Goal: Information Seeking & Learning: Find specific fact

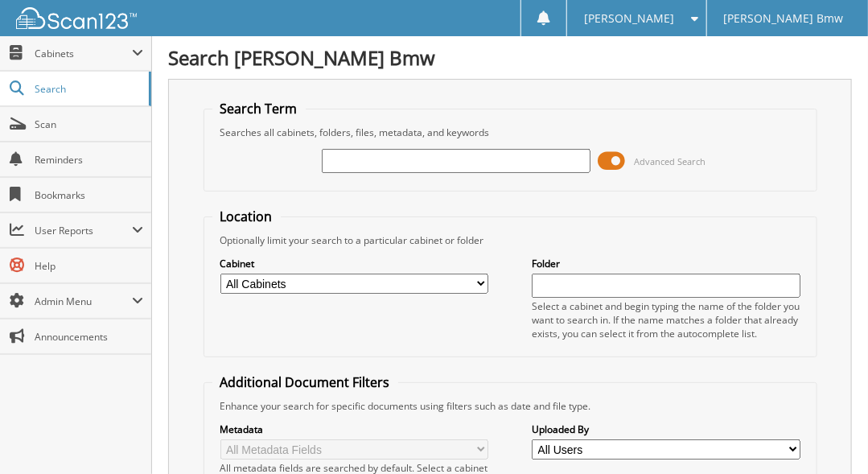
click at [361, 158] on input "text" at bounding box center [456, 161] width 268 height 24
type input "1"
type input "9X83274"
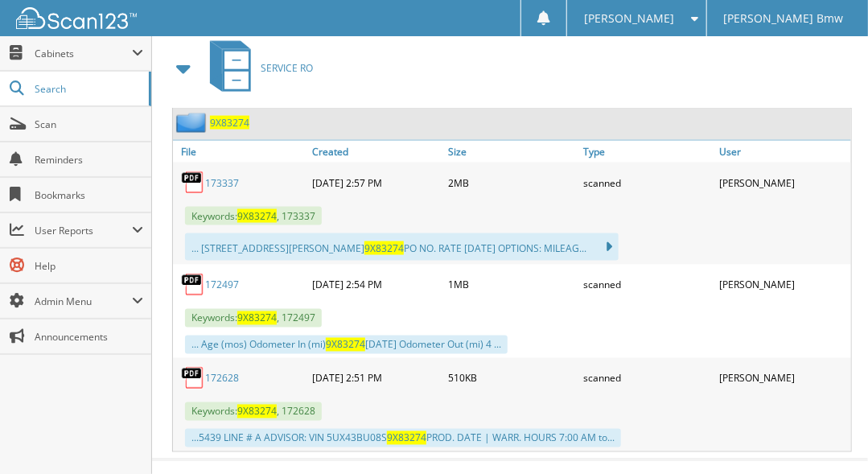
scroll to position [737, 0]
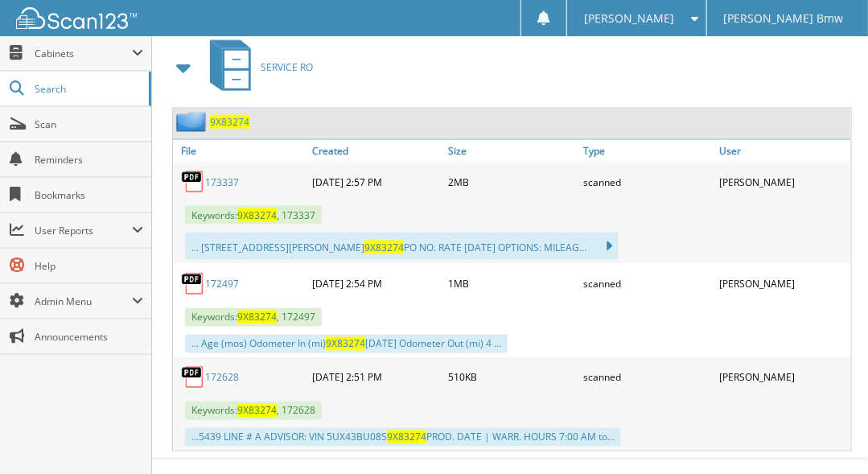
click at [226, 115] on span "9X83274" at bounding box center [229, 122] width 39 height 14
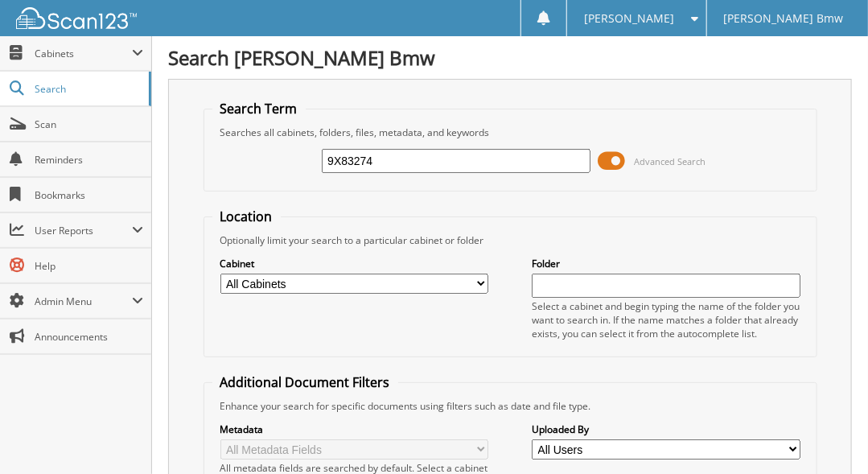
type input "9X83274"
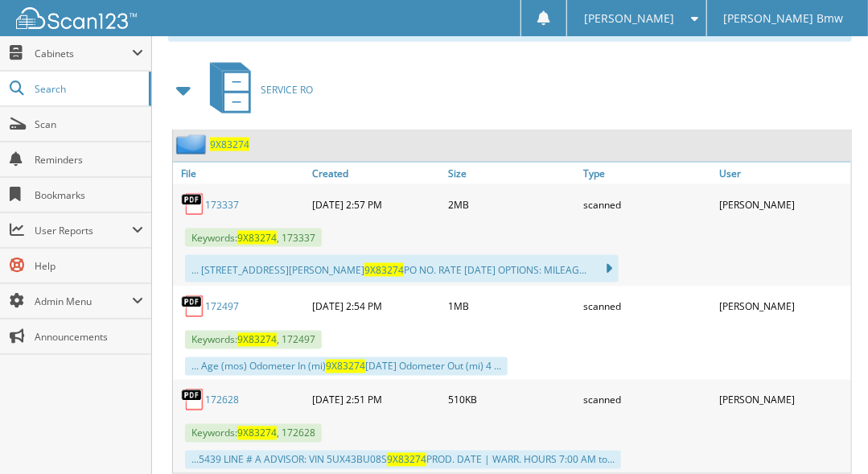
scroll to position [737, 0]
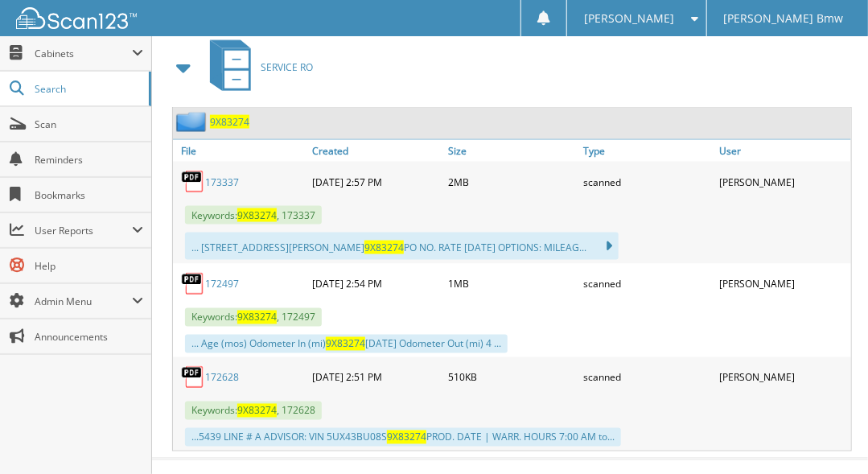
click at [222, 115] on span "9X83274" at bounding box center [229, 122] width 39 height 14
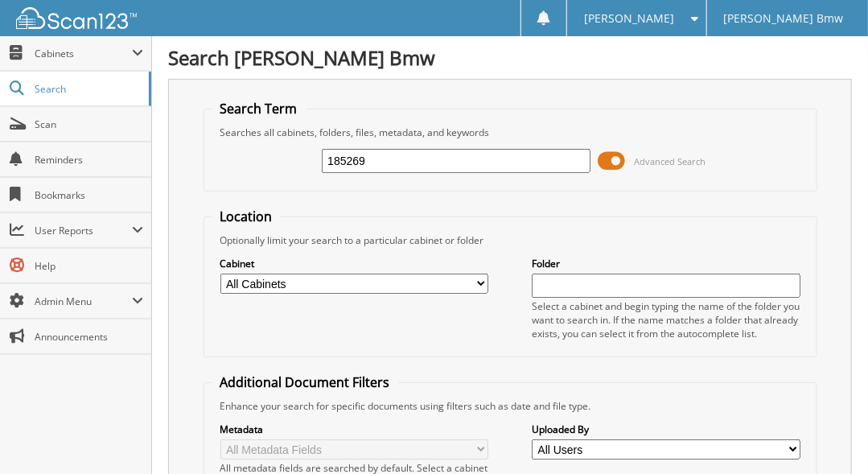
type input "185269"
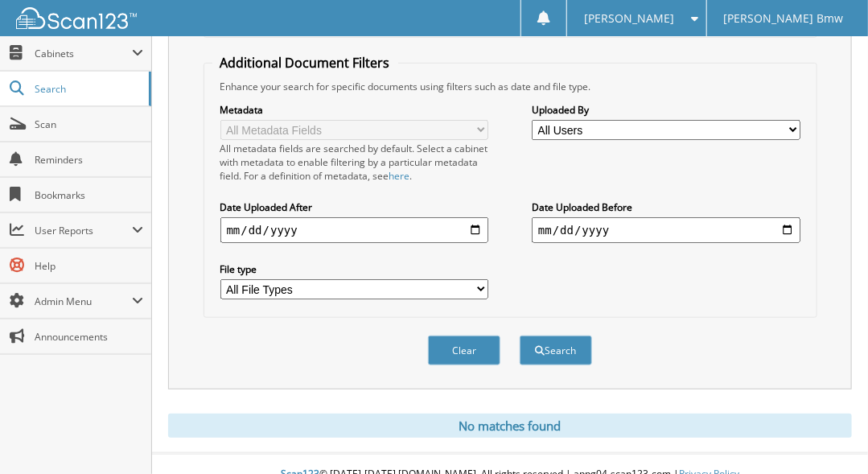
scroll to position [320, 0]
click at [560, 334] on button "Search" at bounding box center [555, 349] width 72 height 30
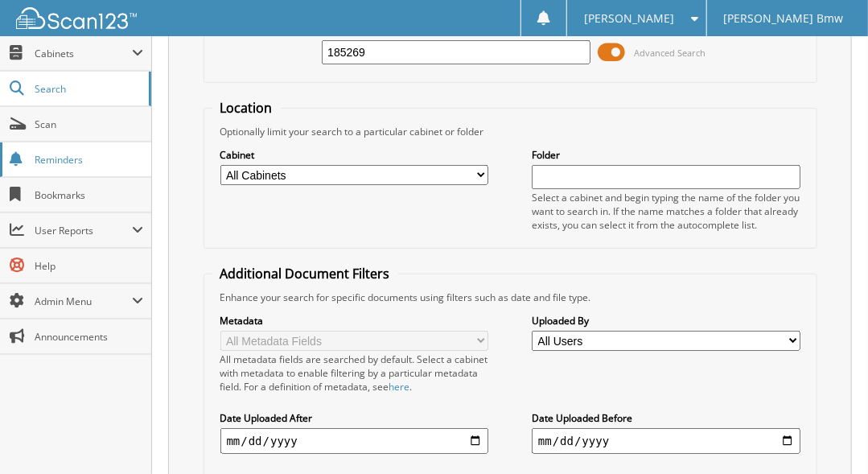
scroll to position [90, 0]
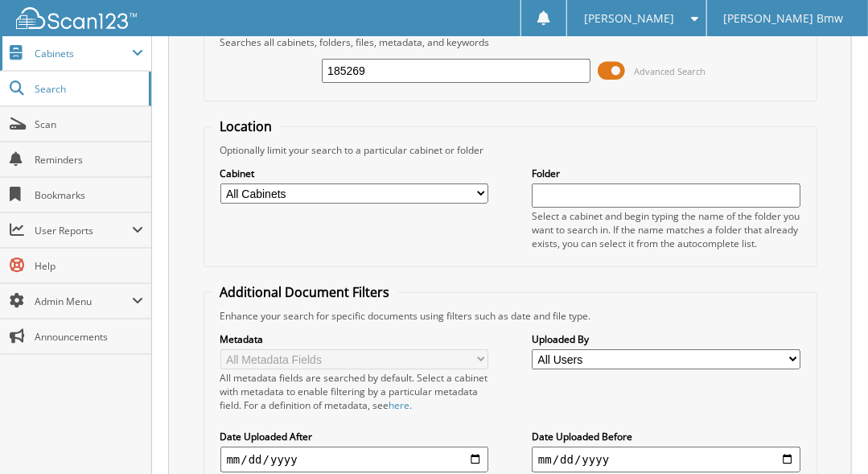
click at [64, 48] on span "Cabinets" at bounding box center [83, 54] width 97 height 14
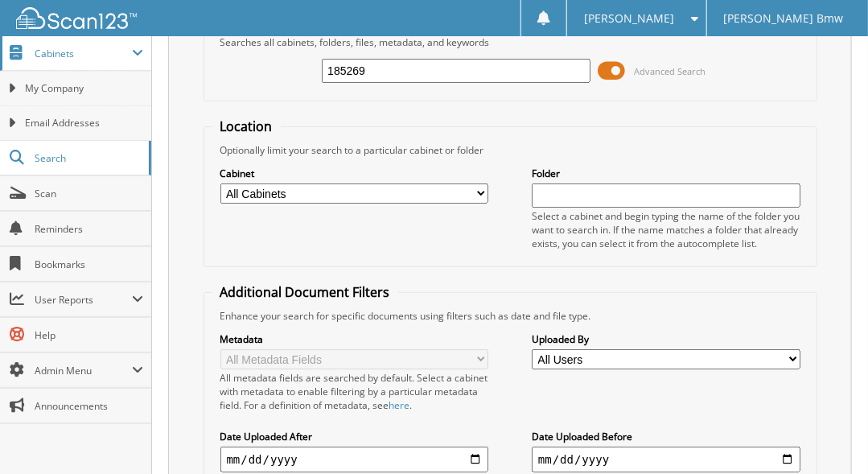
click at [61, 61] on span "Cabinets" at bounding box center [75, 53] width 151 height 35
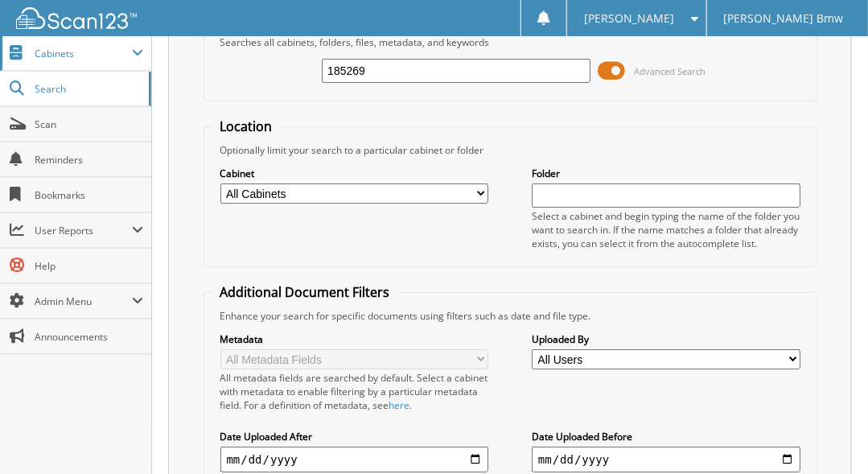
click at [61, 61] on span "Cabinets" at bounding box center [75, 53] width 151 height 35
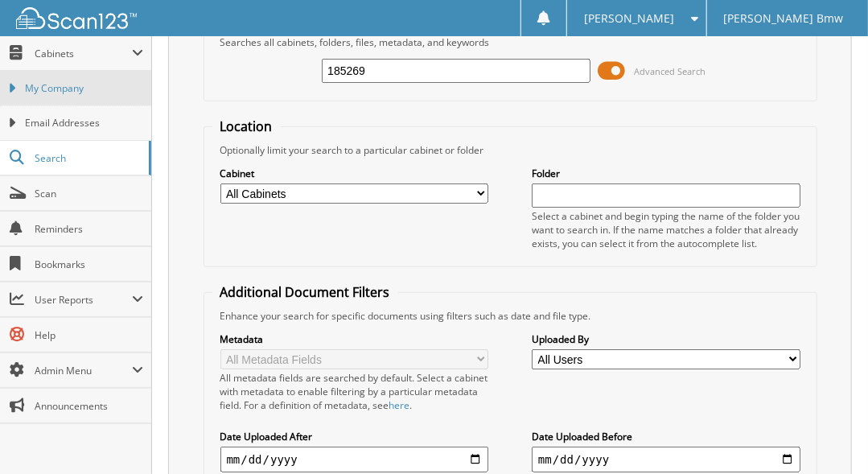
click at [77, 85] on span "My Company" at bounding box center [84, 88] width 118 height 14
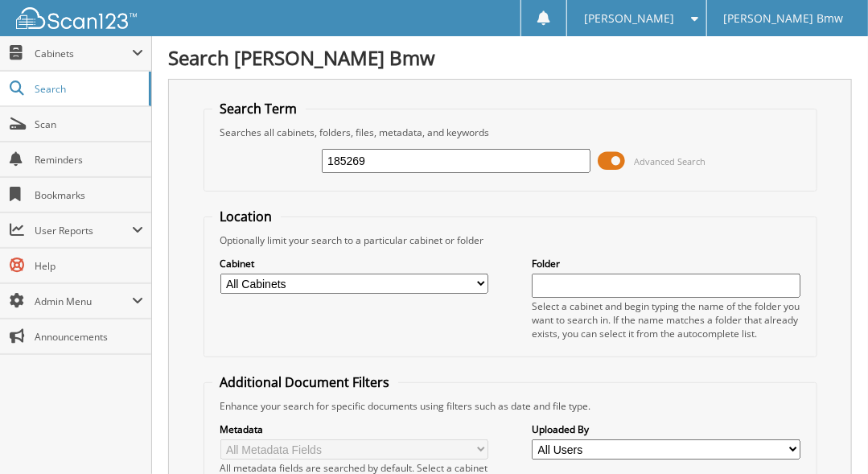
type input "185269"
drag, startPoint x: 374, startPoint y: 163, endPoint x: 299, endPoint y: 165, distance: 74.8
click at [301, 164] on div "185269 Advanced Search" at bounding box center [510, 160] width 596 height 43
type input "9X83274"
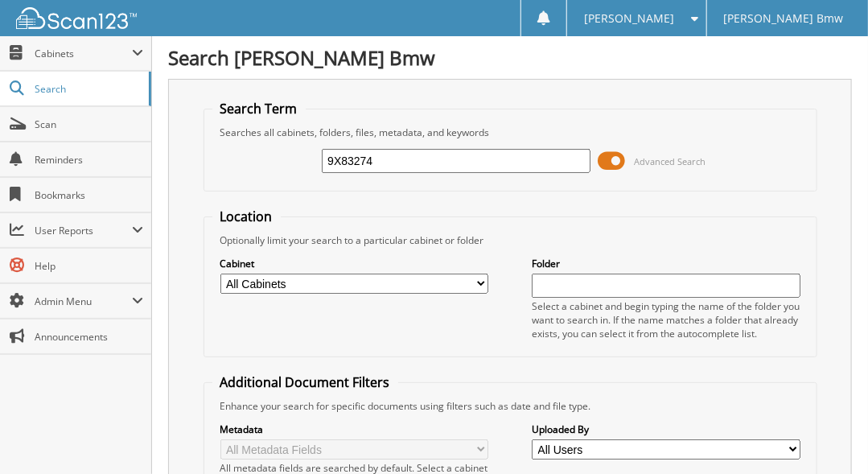
click at [56, 126] on span "Scan" at bounding box center [89, 124] width 109 height 14
